Goal: Task Accomplishment & Management: Use online tool/utility

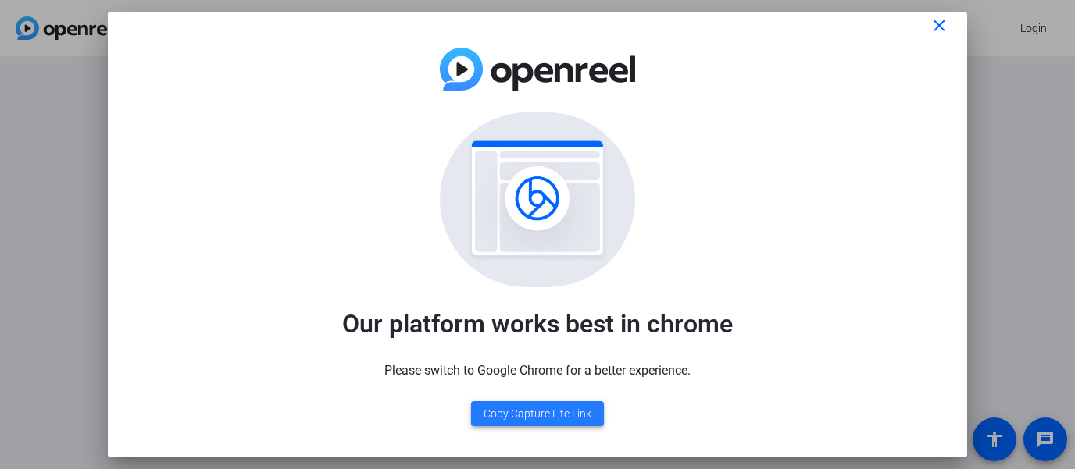
click at [559, 412] on span "Copy Capture Lite Link" at bounding box center [537, 414] width 108 height 16
click at [531, 72] on img at bounding box center [537, 69] width 195 height 43
click at [937, 27] on mat-icon "close" at bounding box center [939, 26] width 20 height 20
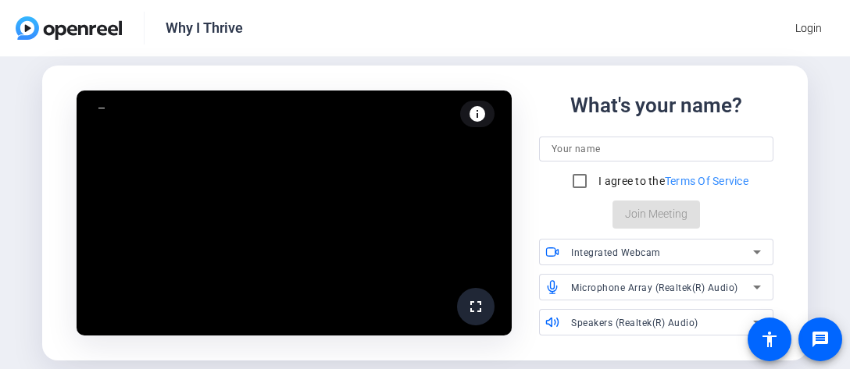
click at [583, 148] on input at bounding box center [655, 149] width 209 height 19
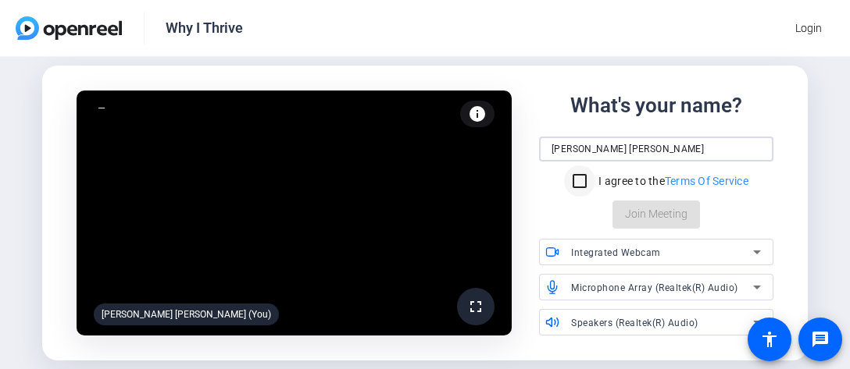
type input "Zondra White Jones"
click at [573, 182] on input "I agree to the Terms Of Service" at bounding box center [579, 181] width 31 height 31
checkbox input "true"
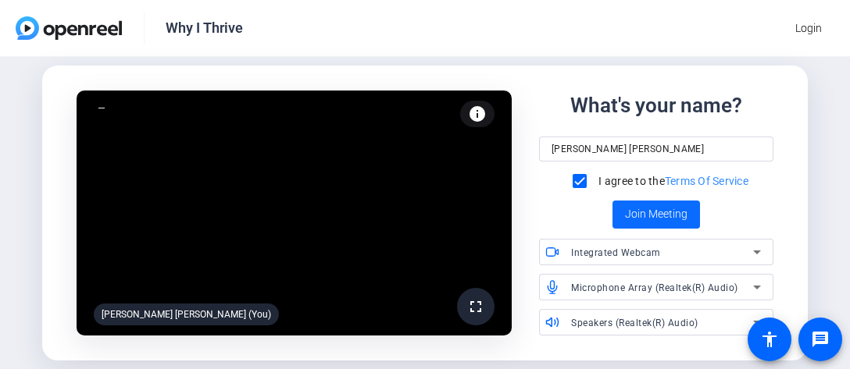
click at [658, 220] on span "Join Meeting" at bounding box center [656, 214] width 62 height 16
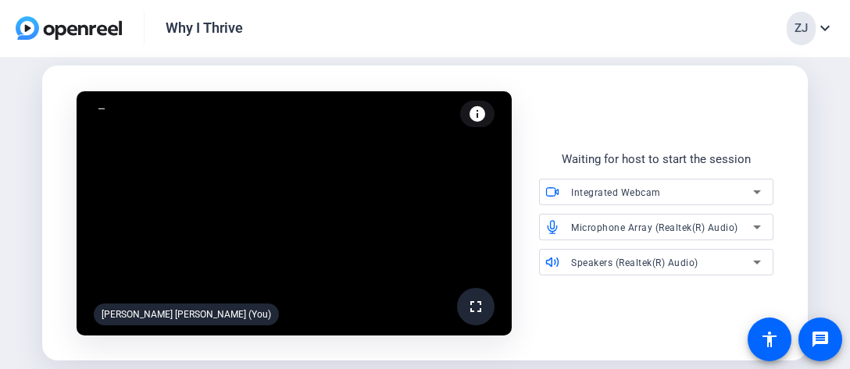
click at [828, 25] on mat-icon "expand_more" at bounding box center [824, 28] width 19 height 19
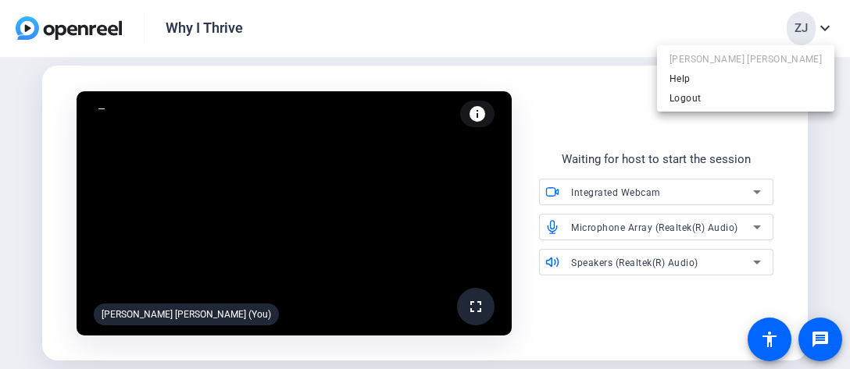
click at [592, 34] on div at bounding box center [425, 184] width 850 height 369
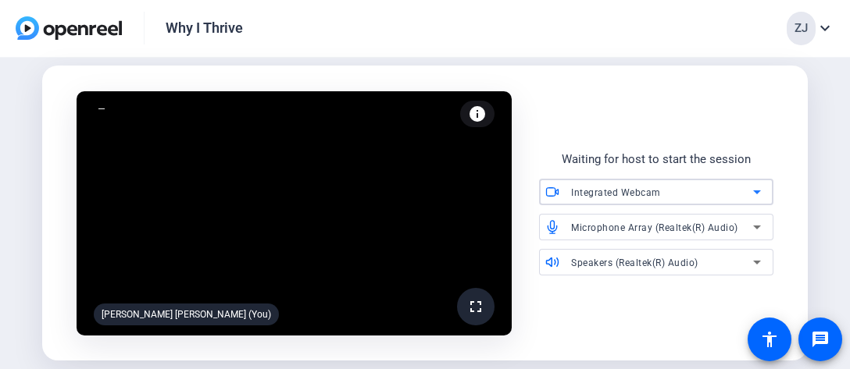
click at [757, 192] on icon at bounding box center [757, 193] width 8 height 4
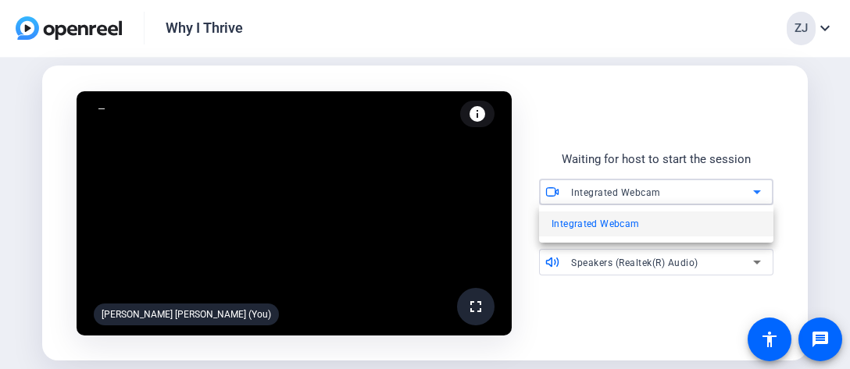
click at [757, 192] on div at bounding box center [425, 184] width 850 height 369
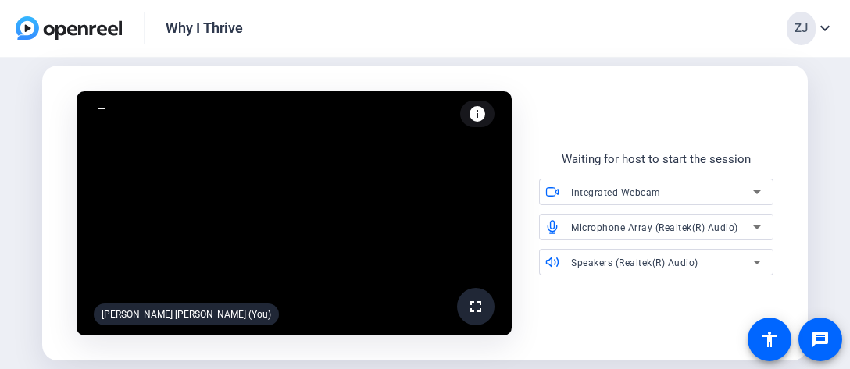
click at [755, 220] on icon at bounding box center [756, 227] width 19 height 19
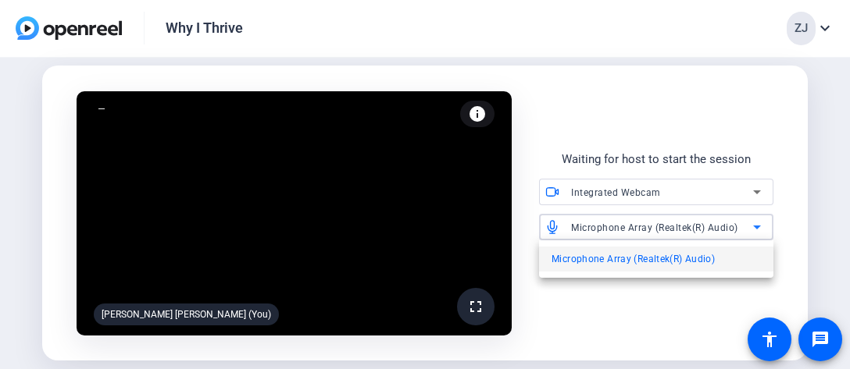
click at [755, 220] on div at bounding box center [425, 184] width 850 height 369
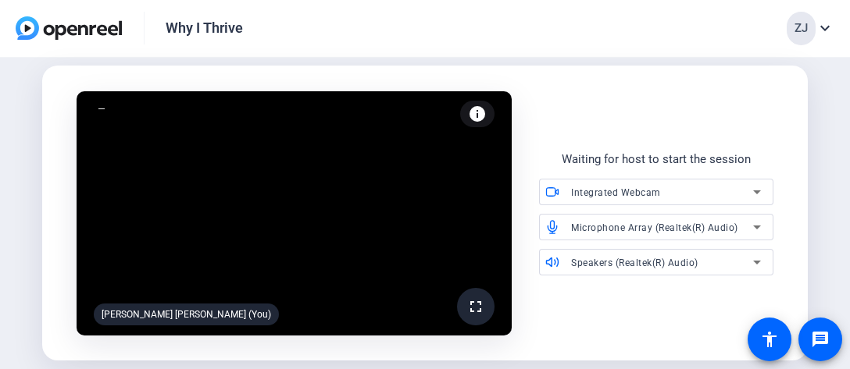
click at [757, 260] on icon at bounding box center [756, 262] width 19 height 19
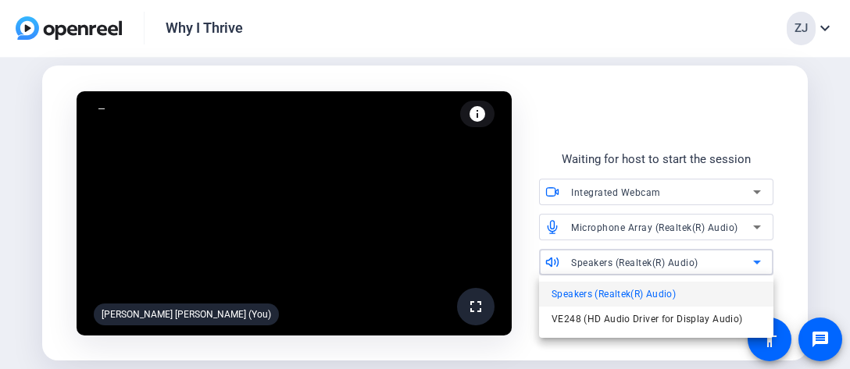
click at [757, 260] on div at bounding box center [425, 184] width 850 height 369
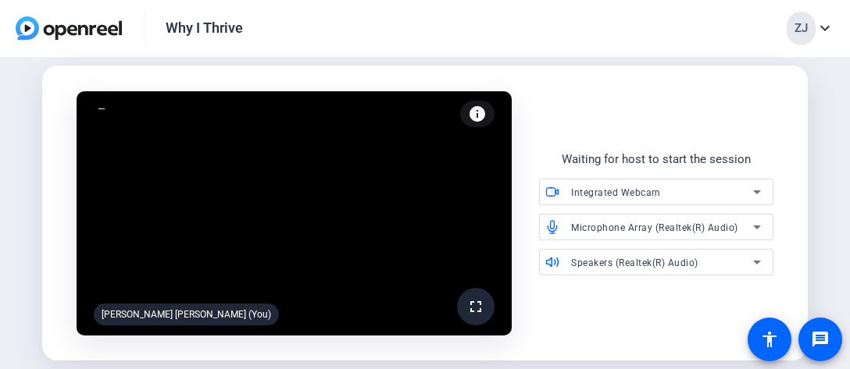
click at [827, 30] on mat-icon "expand_more" at bounding box center [824, 28] width 19 height 19
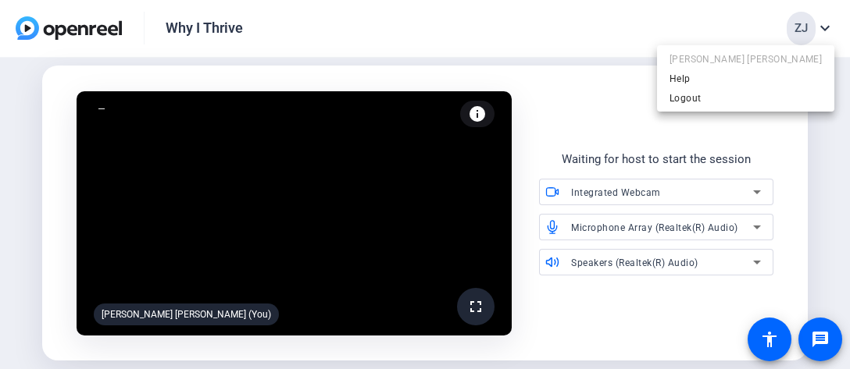
click at [794, 173] on div at bounding box center [425, 184] width 850 height 369
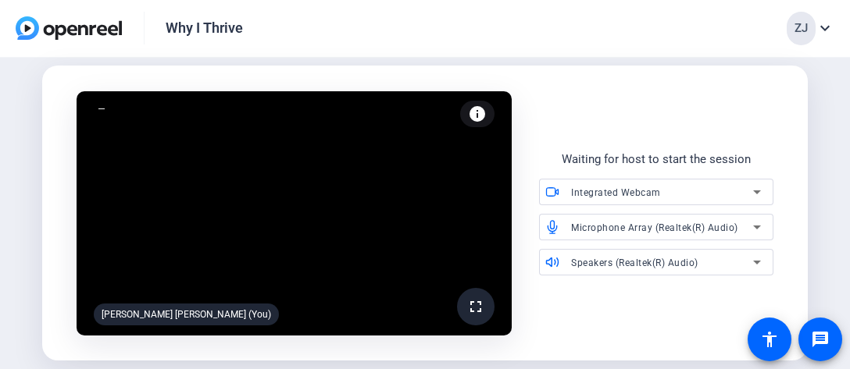
click at [481, 117] on mat-icon "info" at bounding box center [477, 114] width 19 height 19
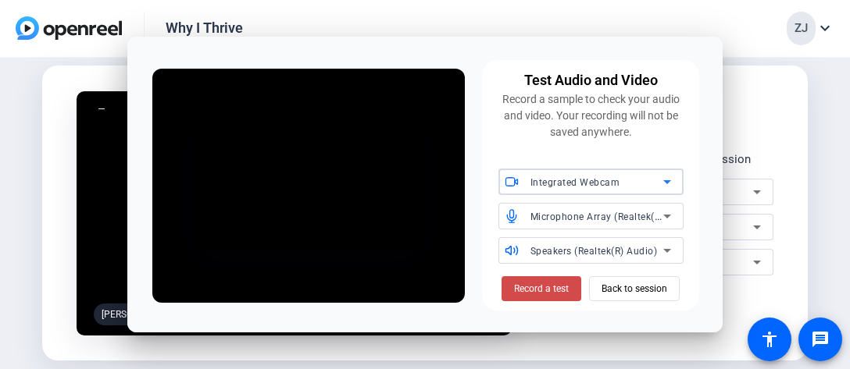
click at [533, 286] on span "Record a test" at bounding box center [541, 289] width 55 height 14
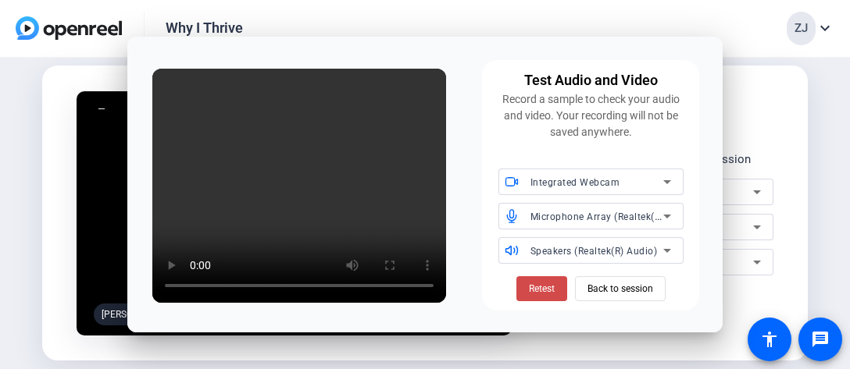
click at [553, 294] on span "Retest" at bounding box center [542, 289] width 26 height 14
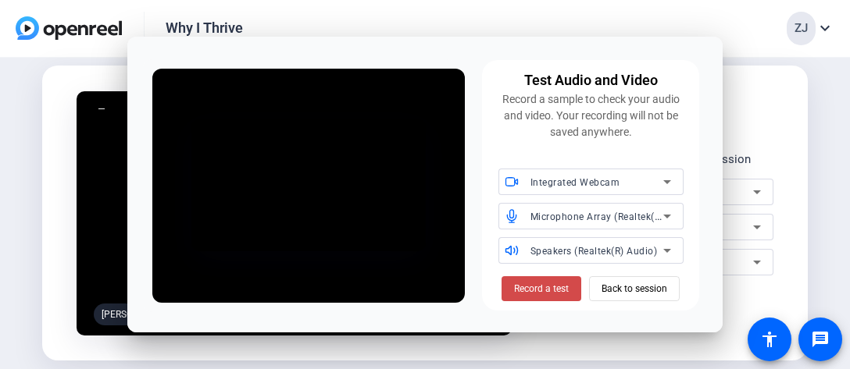
click at [531, 287] on span "Record a test" at bounding box center [541, 289] width 55 height 14
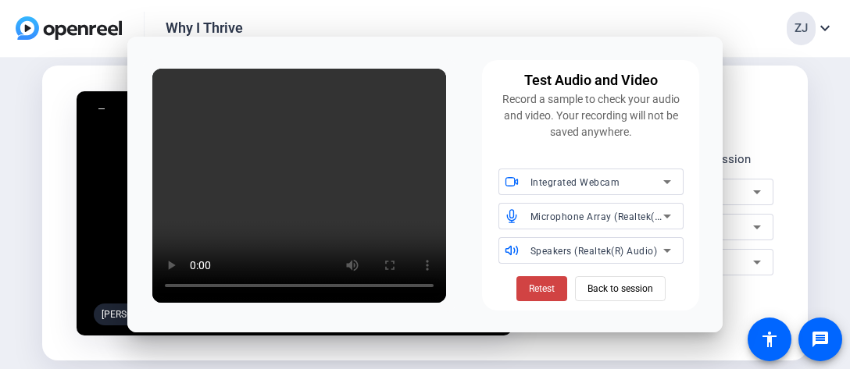
click at [482, 132] on div "Test Audio and Video Record a sample to check your audio and video. Your record…" at bounding box center [424, 186] width 595 height 298
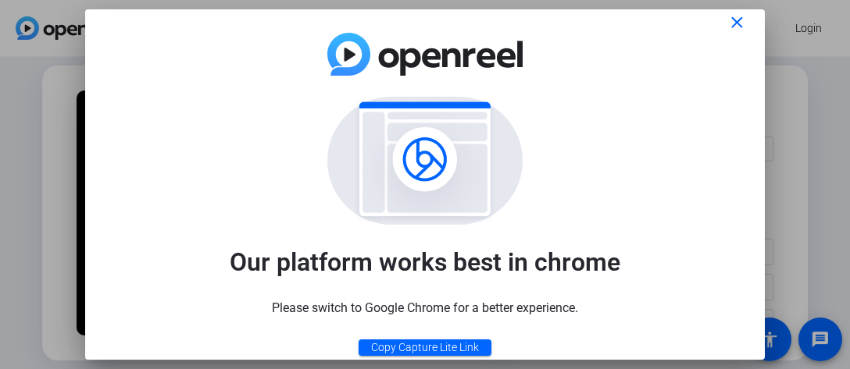
scroll to position [5, 0]
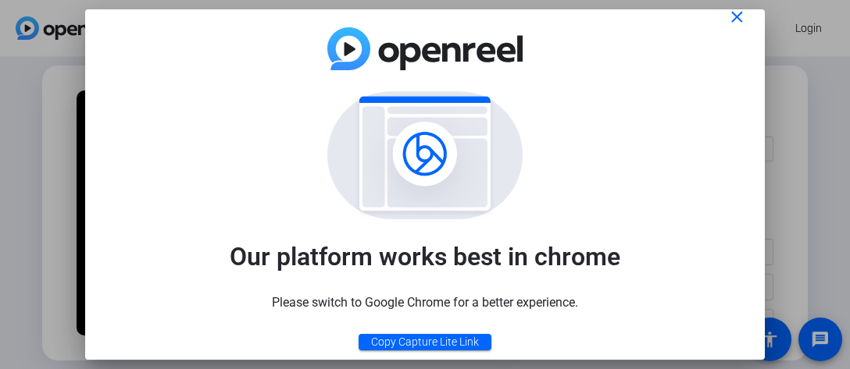
click at [470, 144] on img at bounding box center [424, 155] width 144 height 128
click at [733, 18] on mat-icon "close" at bounding box center [737, 18] width 20 height 20
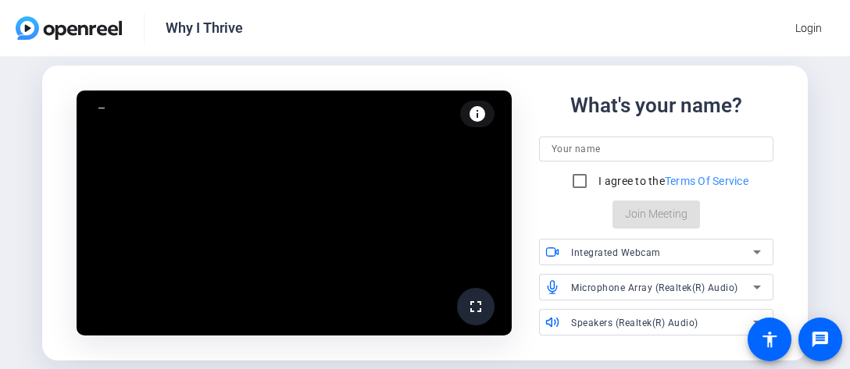
click at [613, 151] on input at bounding box center [655, 149] width 209 height 19
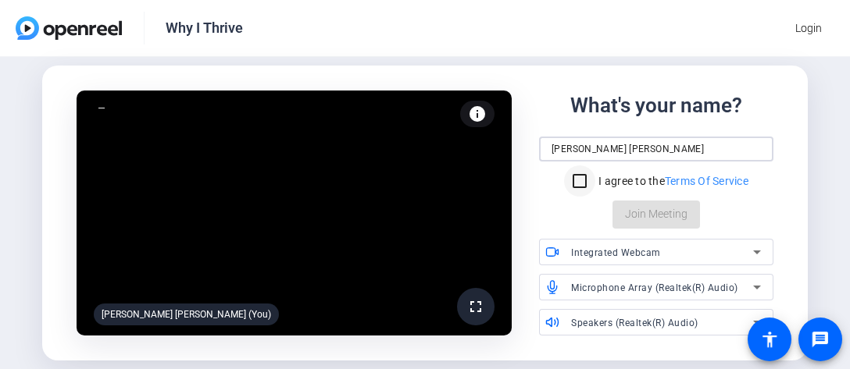
type input "[PERSON_NAME] [PERSON_NAME]"
click at [576, 183] on input "I agree to the Terms Of Service" at bounding box center [579, 181] width 31 height 31
checkbox input "true"
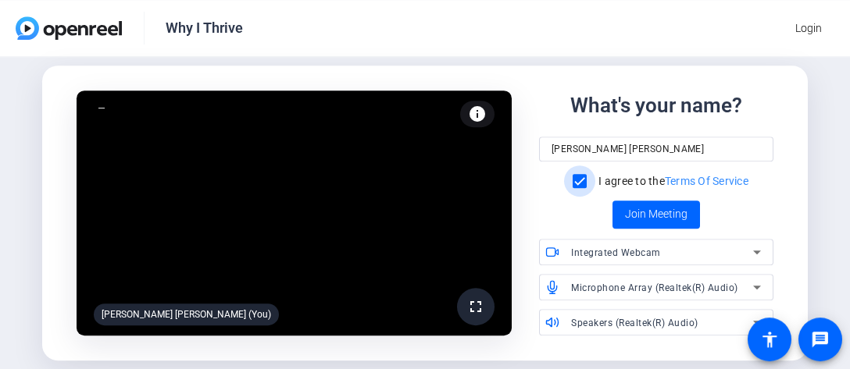
scroll to position [0, 0]
click at [666, 212] on span "Join Meeting" at bounding box center [656, 214] width 62 height 16
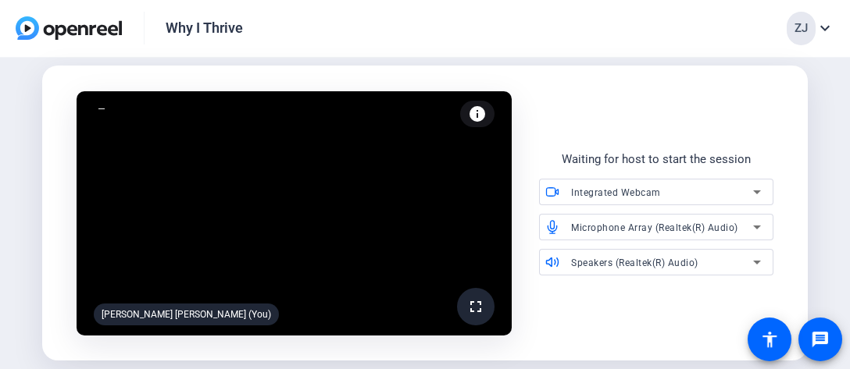
click at [476, 120] on mat-icon "info" at bounding box center [477, 114] width 19 height 19
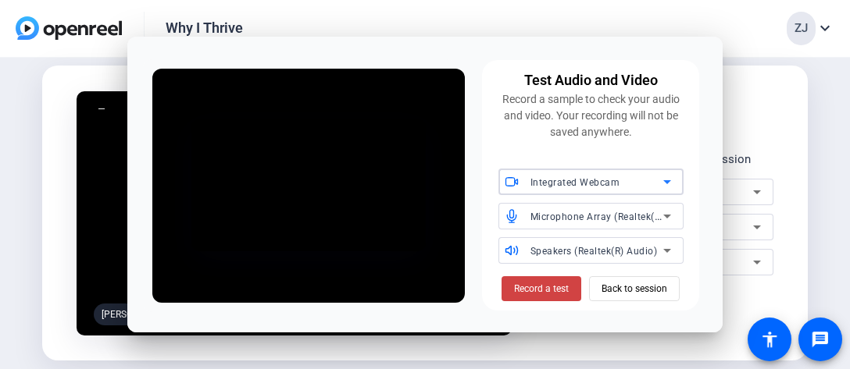
click at [669, 177] on icon at bounding box center [667, 182] width 19 height 19
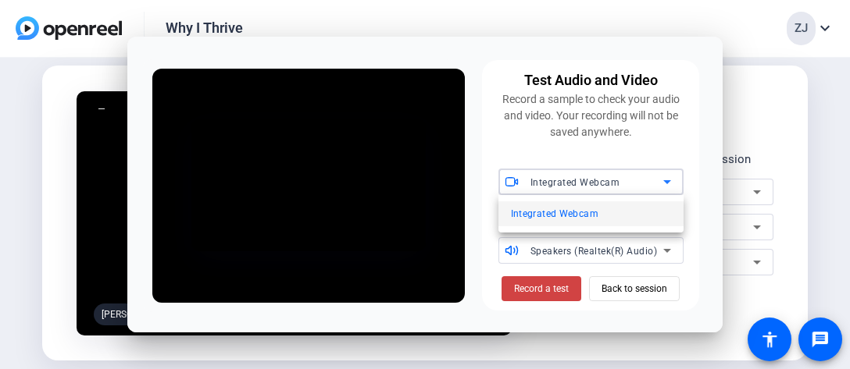
click at [671, 154] on div at bounding box center [425, 184] width 850 height 369
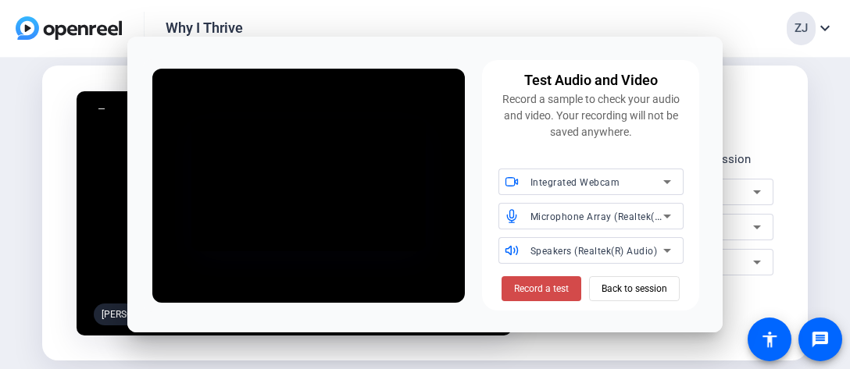
click at [547, 295] on span "Record a test" at bounding box center [541, 289] width 55 height 14
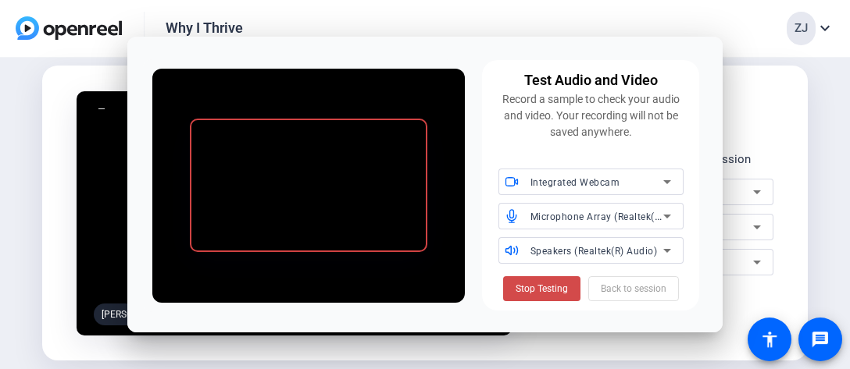
click at [547, 294] on span "Stop Testing" at bounding box center [541, 289] width 52 height 14
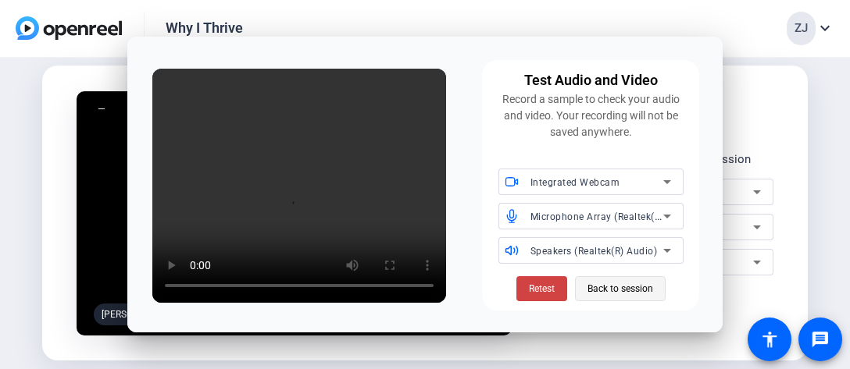
click at [620, 287] on span "Back to session" at bounding box center [620, 289] width 66 height 30
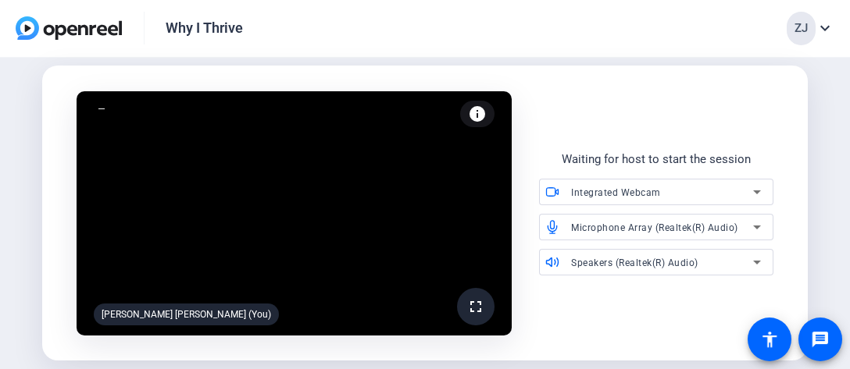
click at [299, 203] on video at bounding box center [294, 213] width 435 height 244
click at [326, 219] on video at bounding box center [294, 213] width 435 height 244
click at [472, 114] on mat-icon "info" at bounding box center [477, 114] width 19 height 19
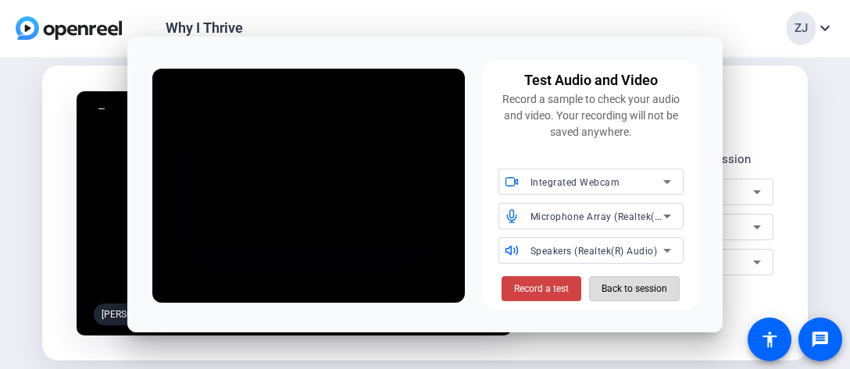
click at [639, 287] on span "Back to session" at bounding box center [634, 289] width 66 height 30
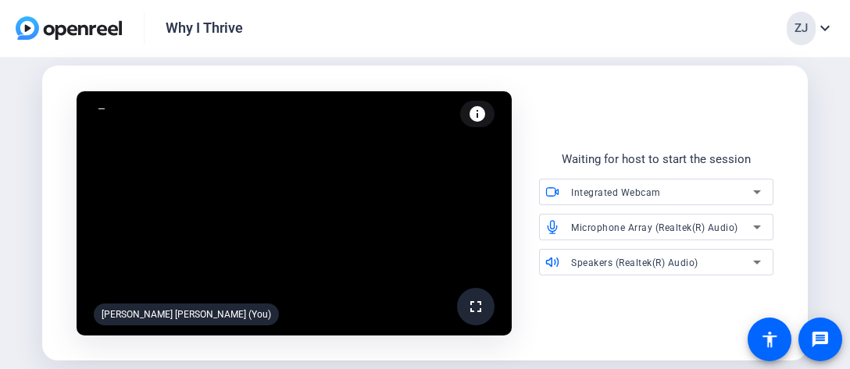
click at [471, 117] on mat-icon "info" at bounding box center [477, 114] width 19 height 19
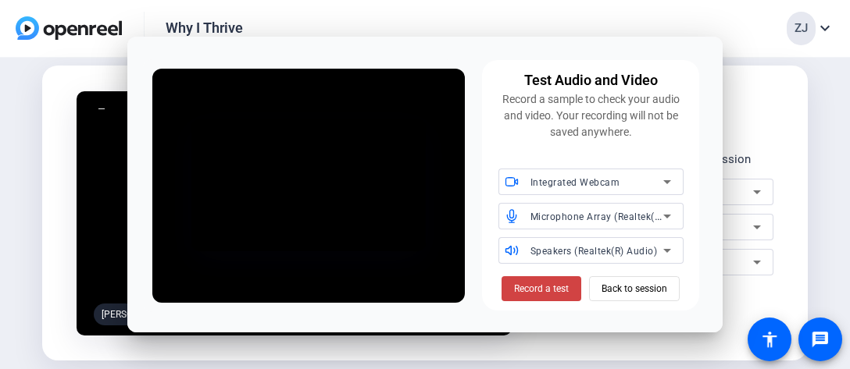
click at [778, 148] on div "fullscreen Zondra White Jones (You) info Test your audio and video Waiting for …" at bounding box center [425, 213] width 740 height 287
click at [765, 125] on div "fullscreen Zondra White Jones (You) info Test your audio and video Waiting for …" at bounding box center [425, 213] width 740 height 287
click at [621, 285] on span "Back to session" at bounding box center [634, 289] width 66 height 30
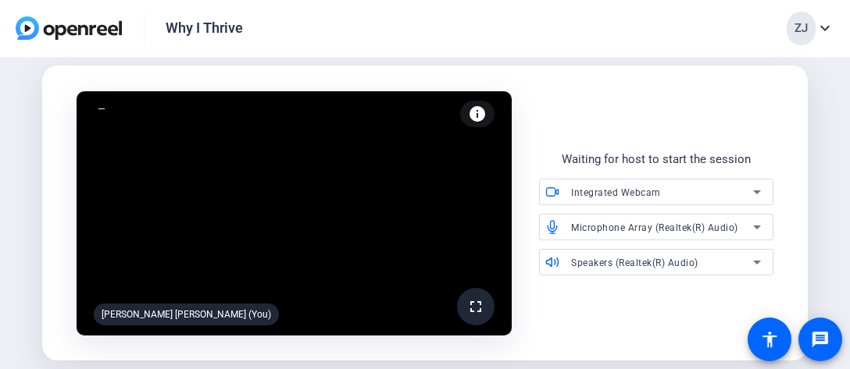
click at [50, 23] on img at bounding box center [69, 27] width 106 height 23
click at [824, 27] on mat-icon "expand_more" at bounding box center [824, 28] width 19 height 19
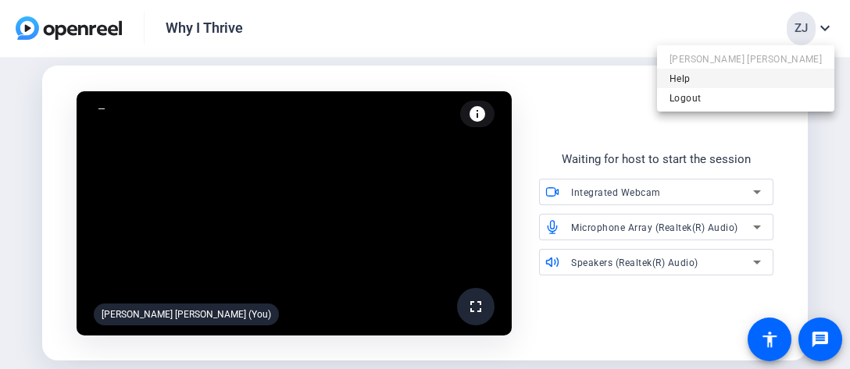
click at [749, 73] on span "Help" at bounding box center [745, 78] width 152 height 19
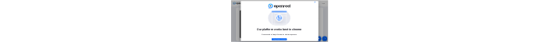
scroll to position [5, 0]
